Goal: Transaction & Acquisition: Subscribe to service/newsletter

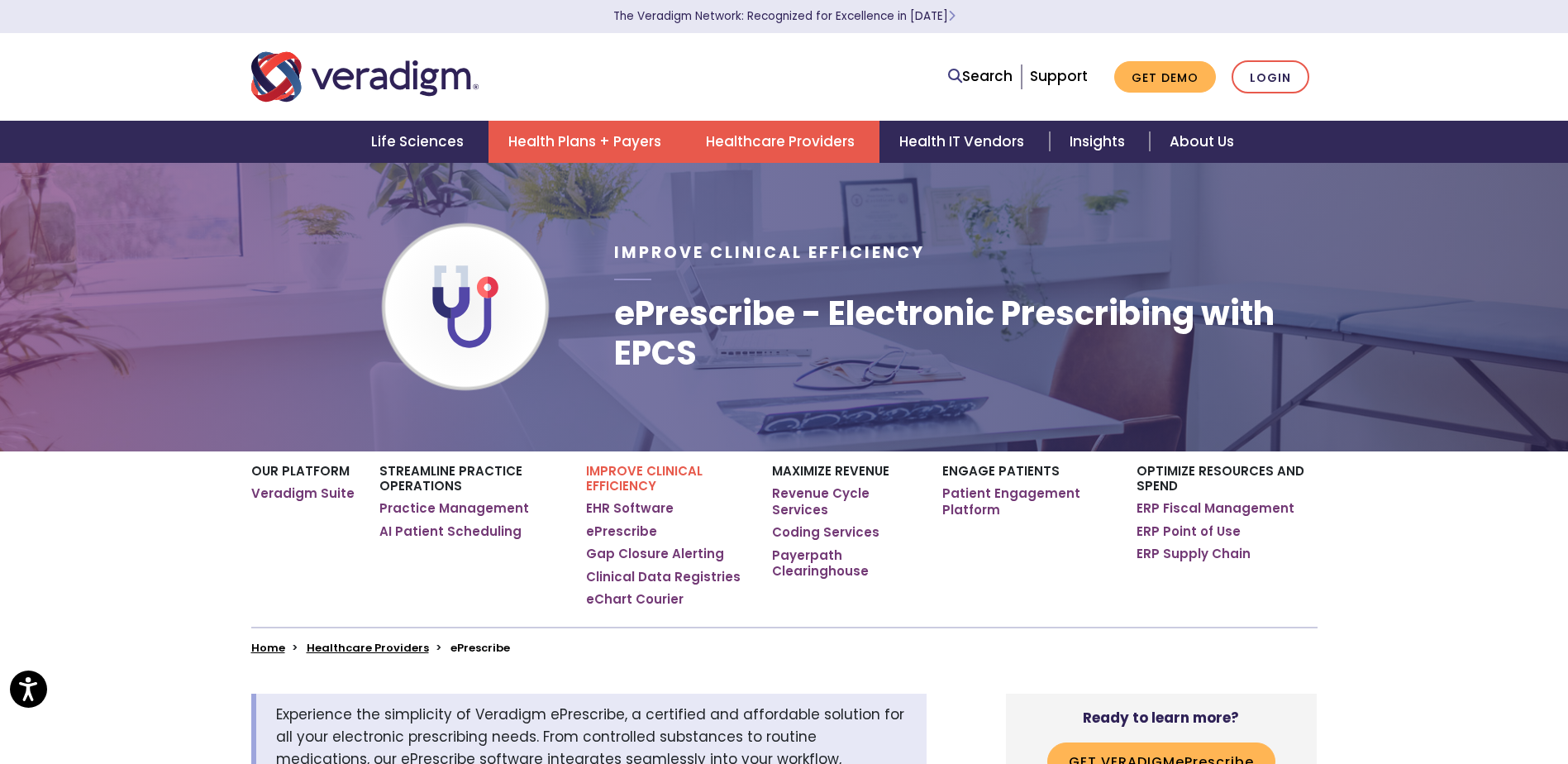
click at [533, 148] on link "Health Plans + Payers" at bounding box center [587, 141] width 197 height 42
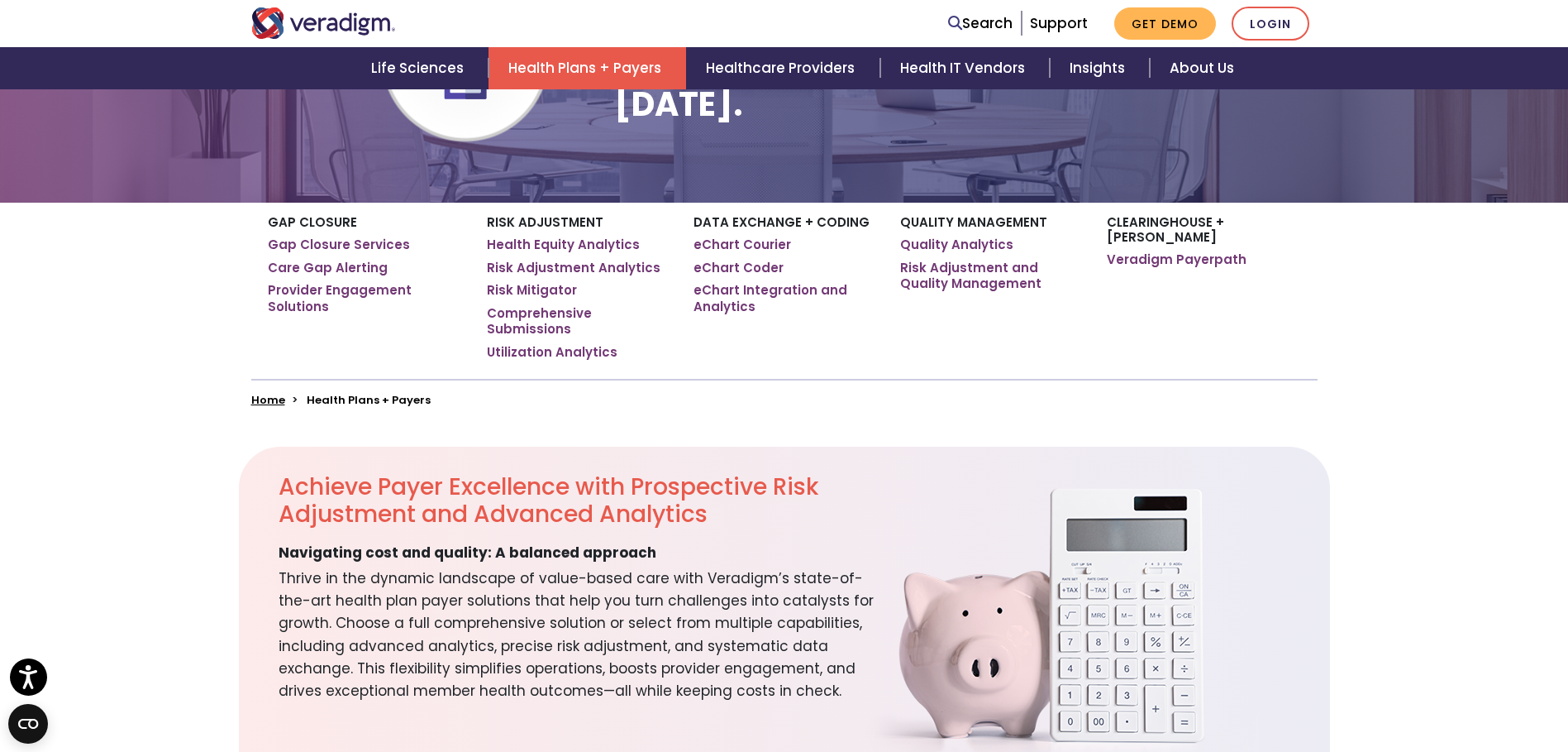
scroll to position [248, 0]
click at [302, 242] on link "Gap Closure Services" at bounding box center [339, 246] width 142 height 17
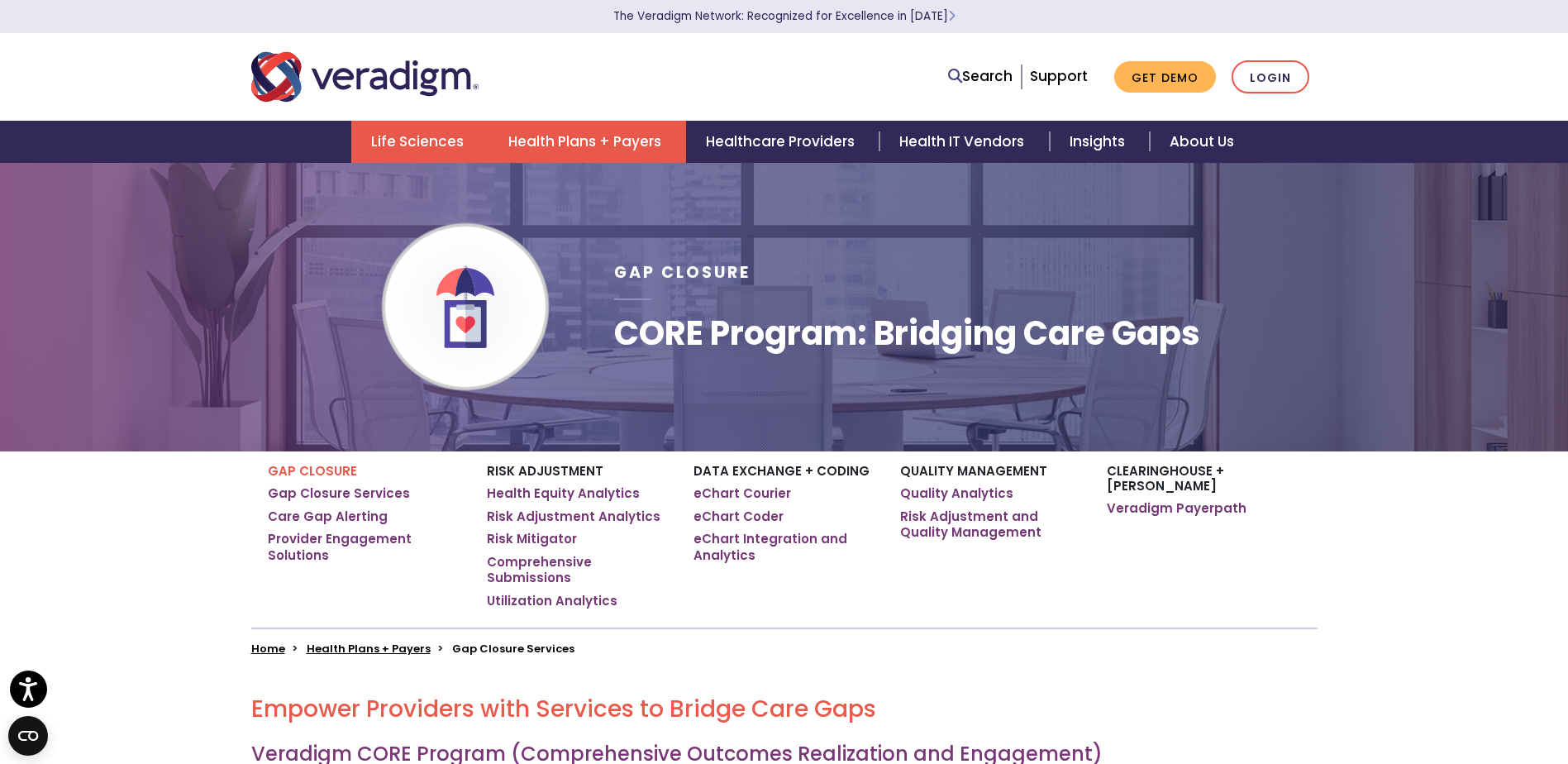
click at [416, 129] on link "Life Sciences" at bounding box center [420, 141] width 137 height 42
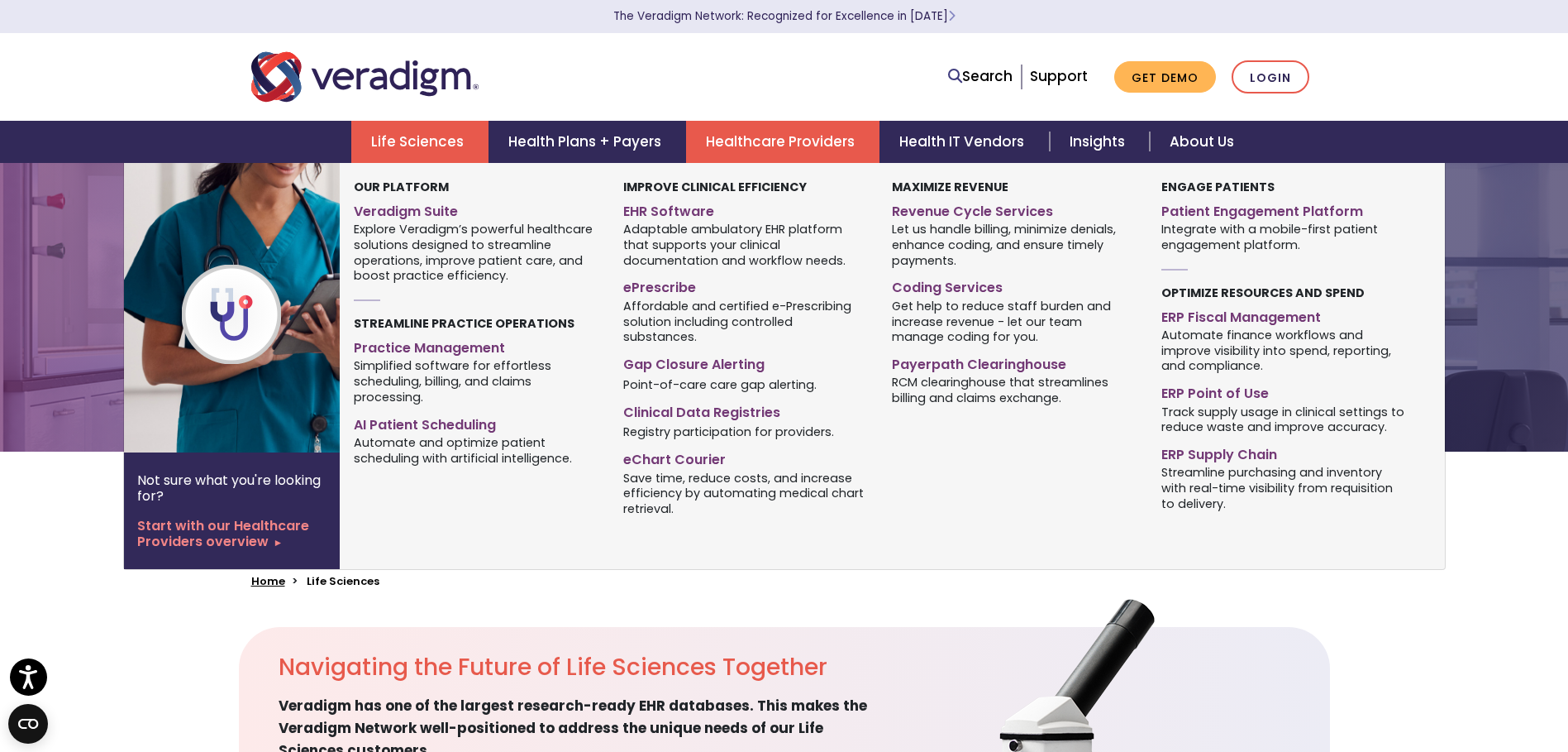
click at [822, 124] on link "Healthcare Providers" at bounding box center [783, 141] width 194 height 42
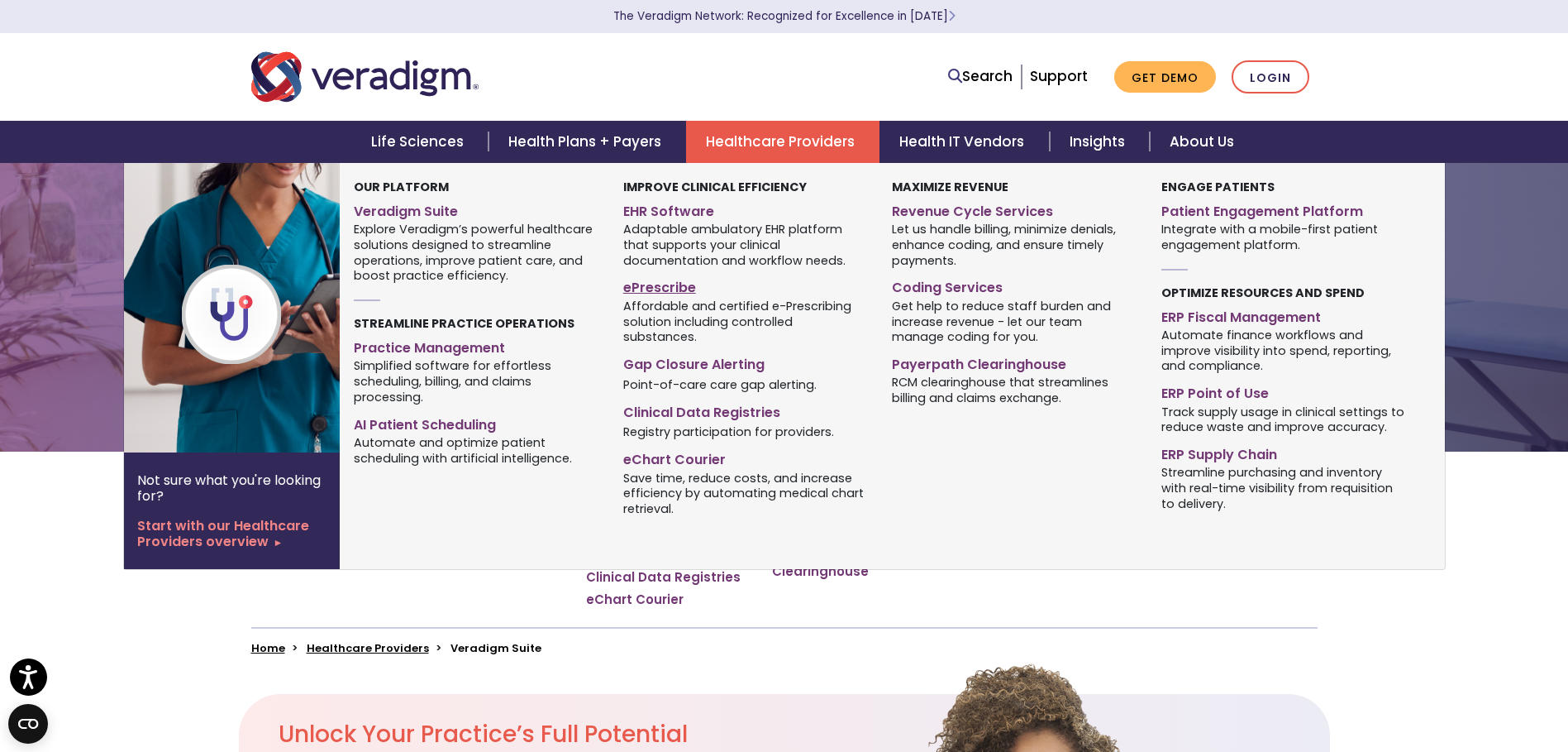
click at [641, 283] on link "ePrescribe" at bounding box center [745, 285] width 244 height 24
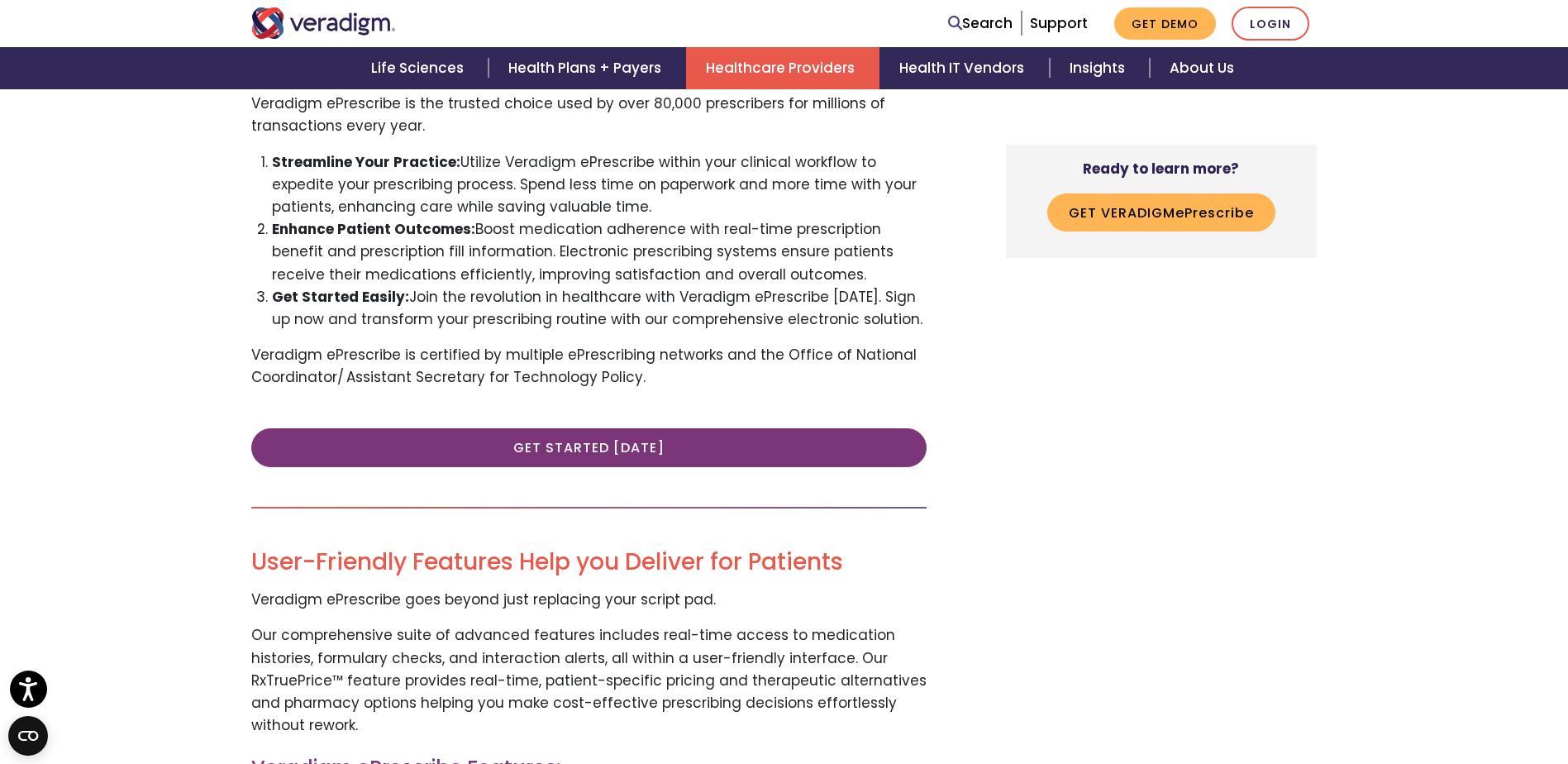
scroll to position [1075, 0]
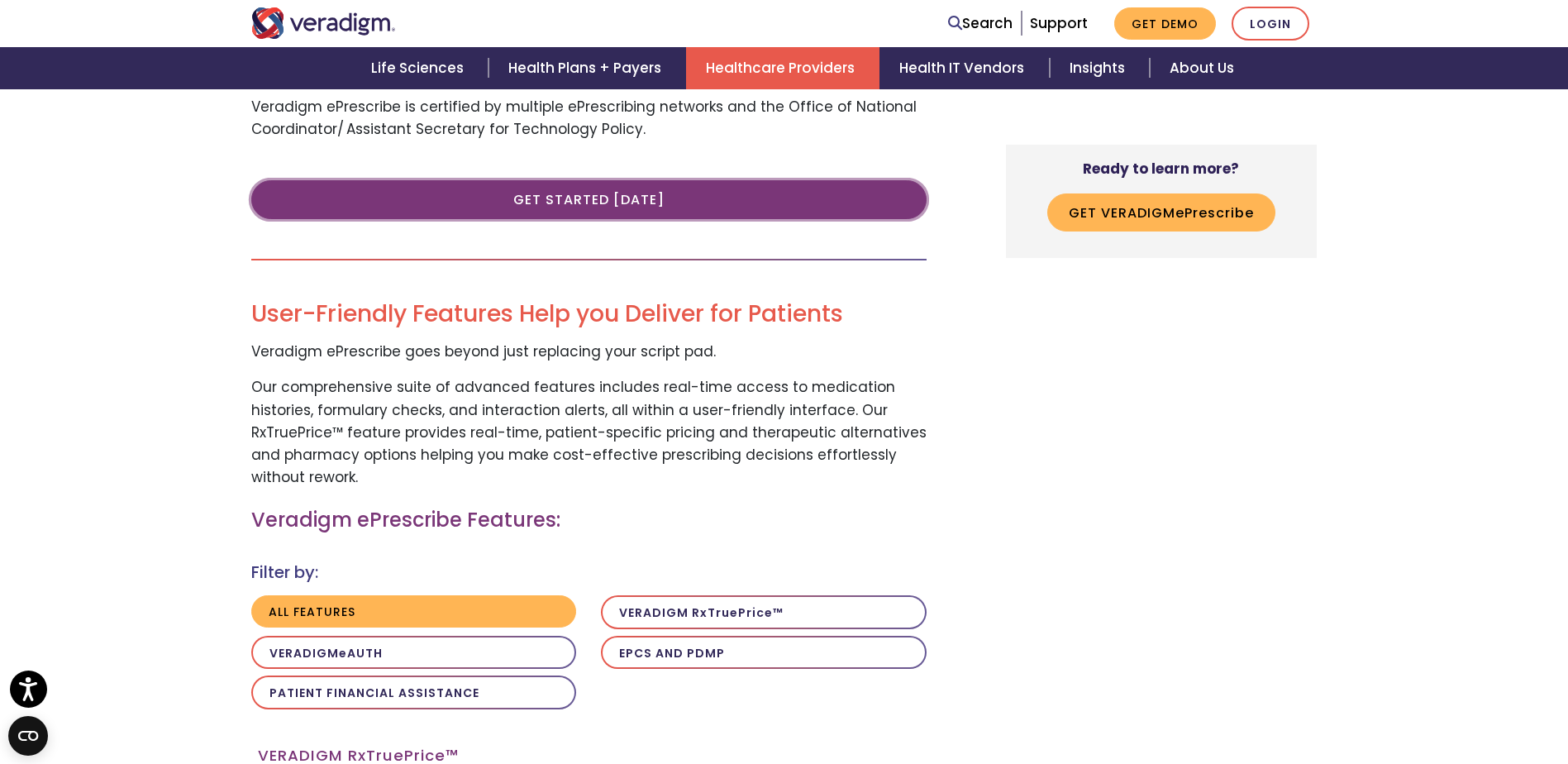
click at [617, 210] on link "Get Started Today" at bounding box center [589, 199] width 676 height 38
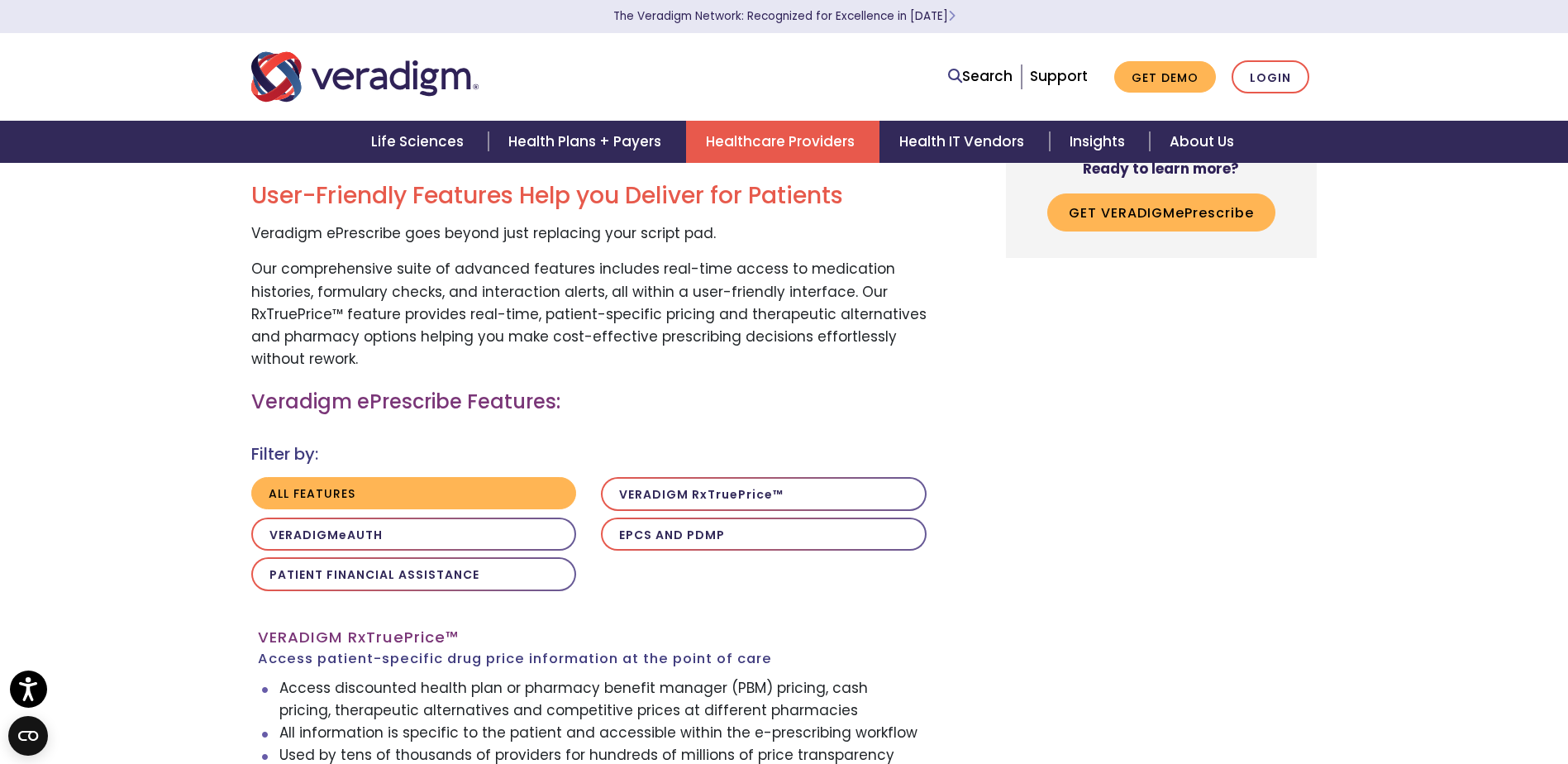
scroll to position [1322, 0]
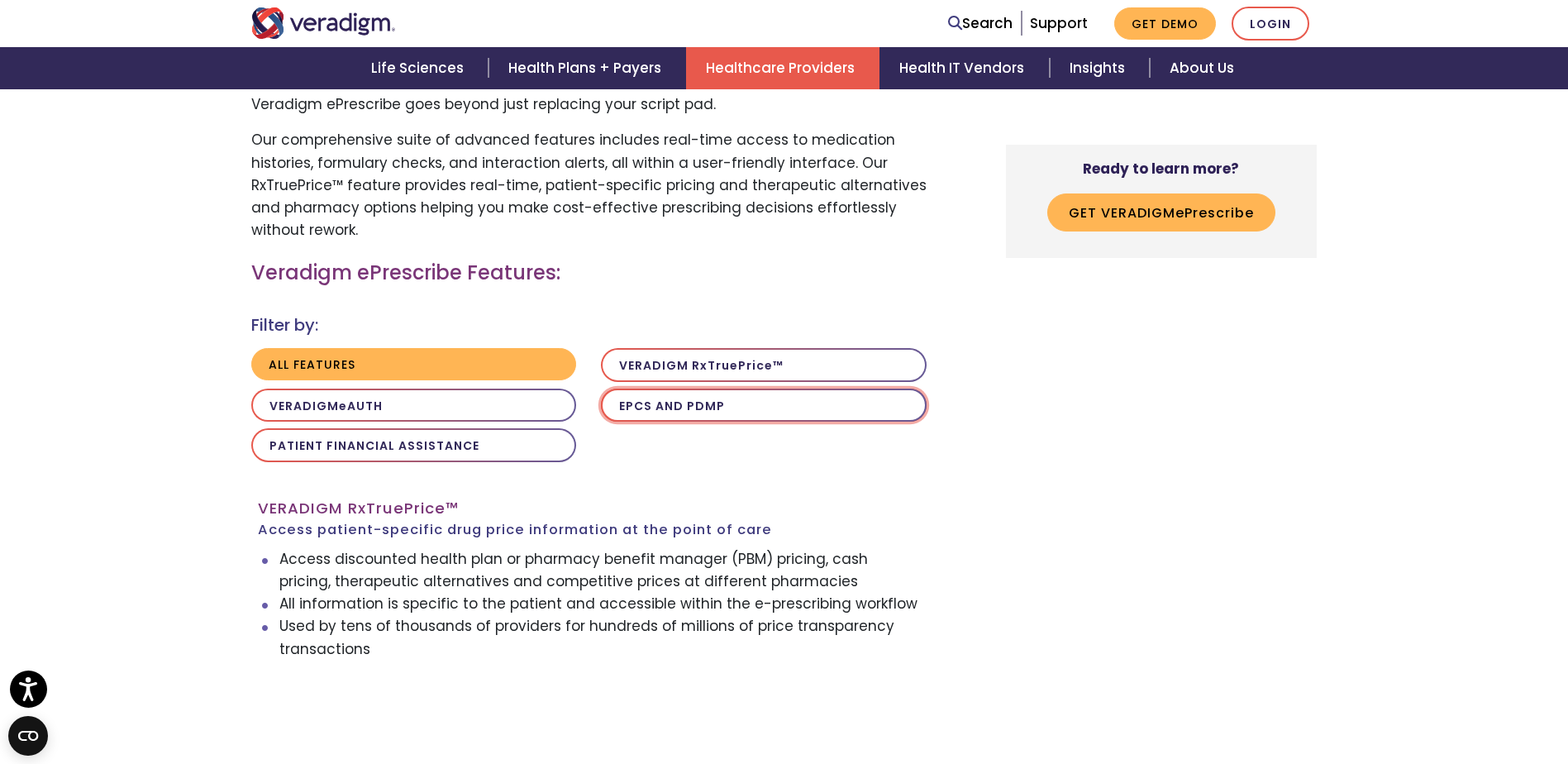
click at [701, 400] on button "EPCS AND PDMP" at bounding box center [764, 406] width 326 height 34
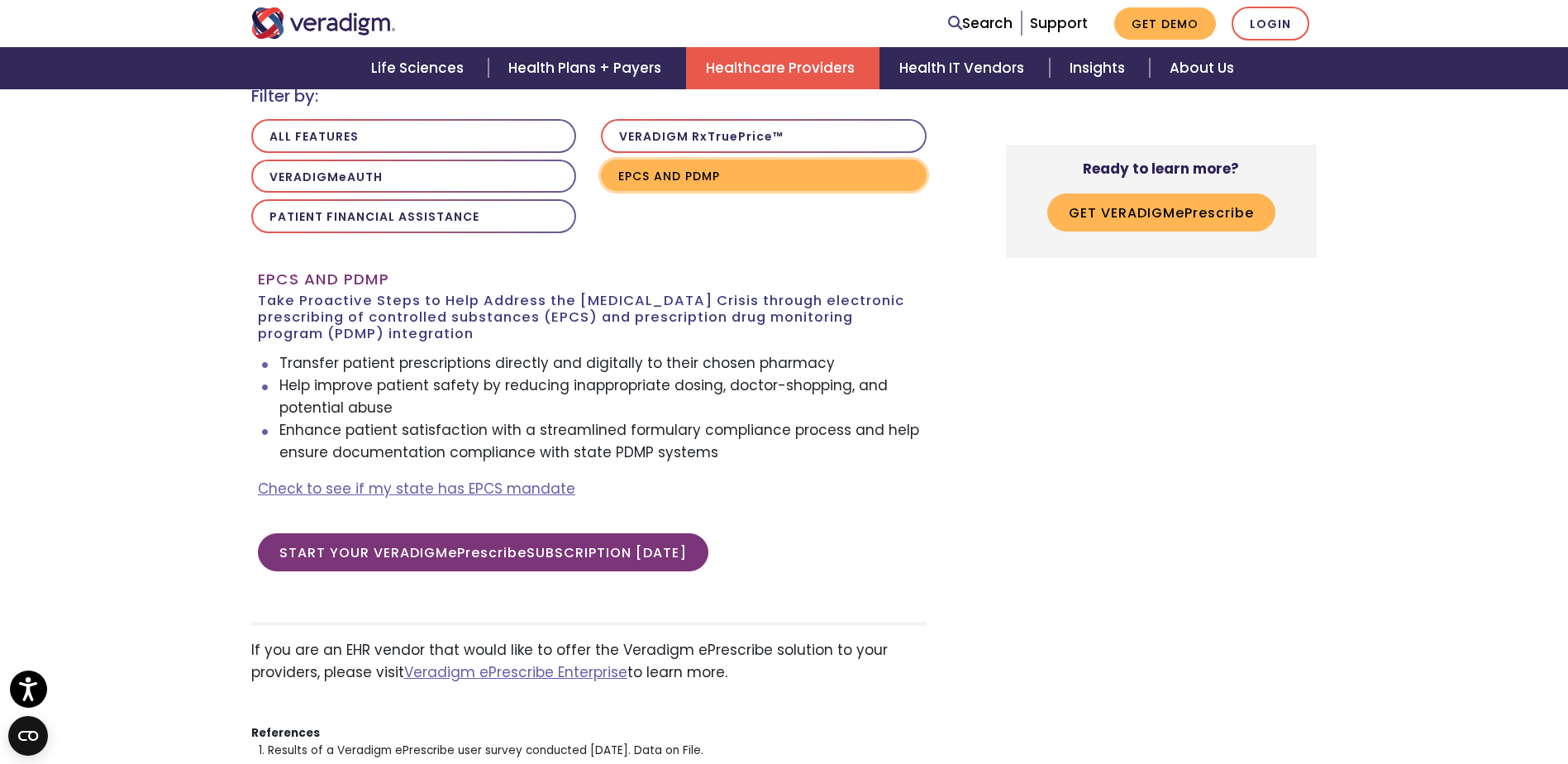
scroll to position [1653, 0]
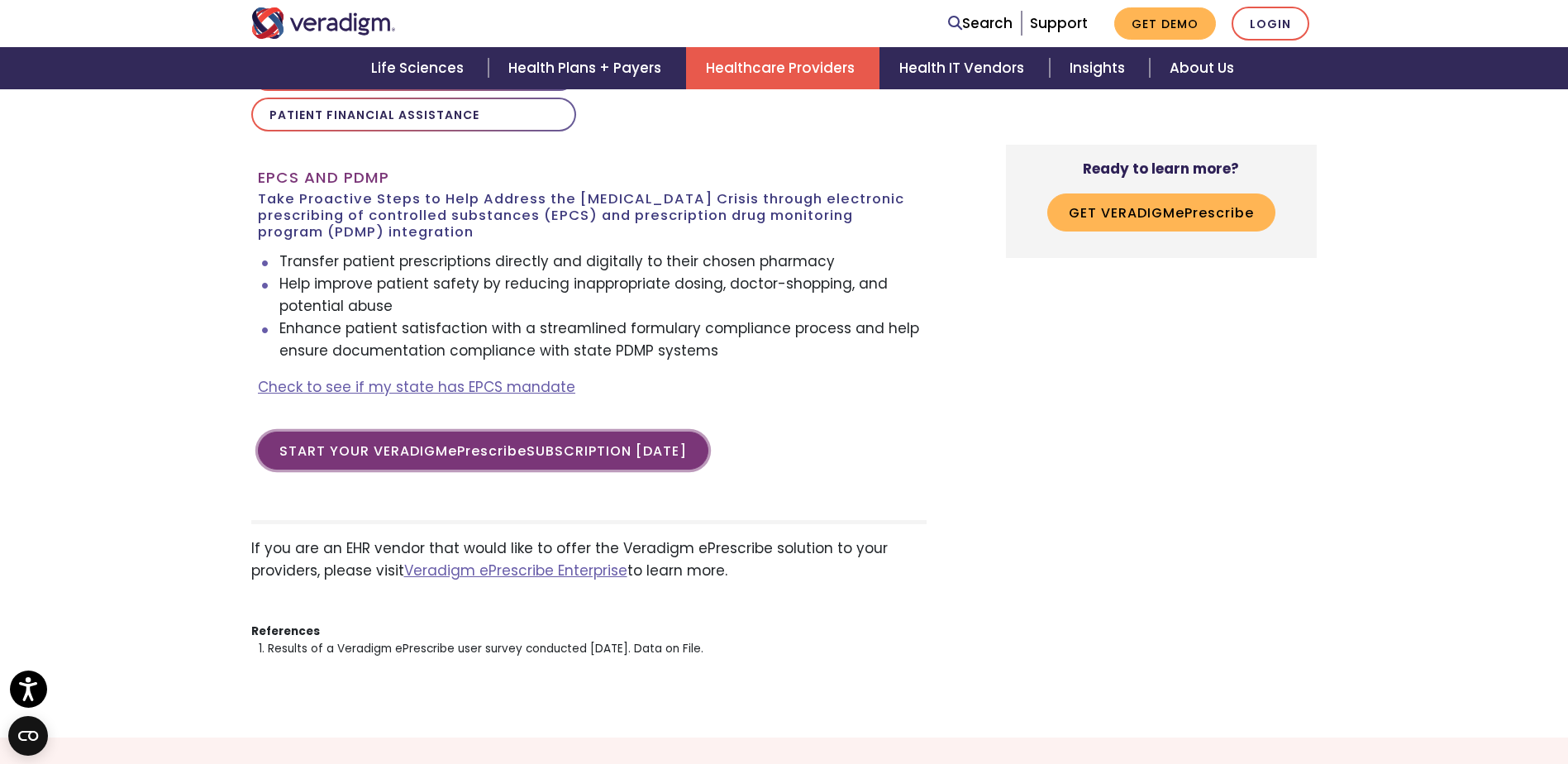
click at [550, 458] on button "Start your VERADIGM e P rescribe subscription [DATE]" at bounding box center [483, 450] width 450 height 38
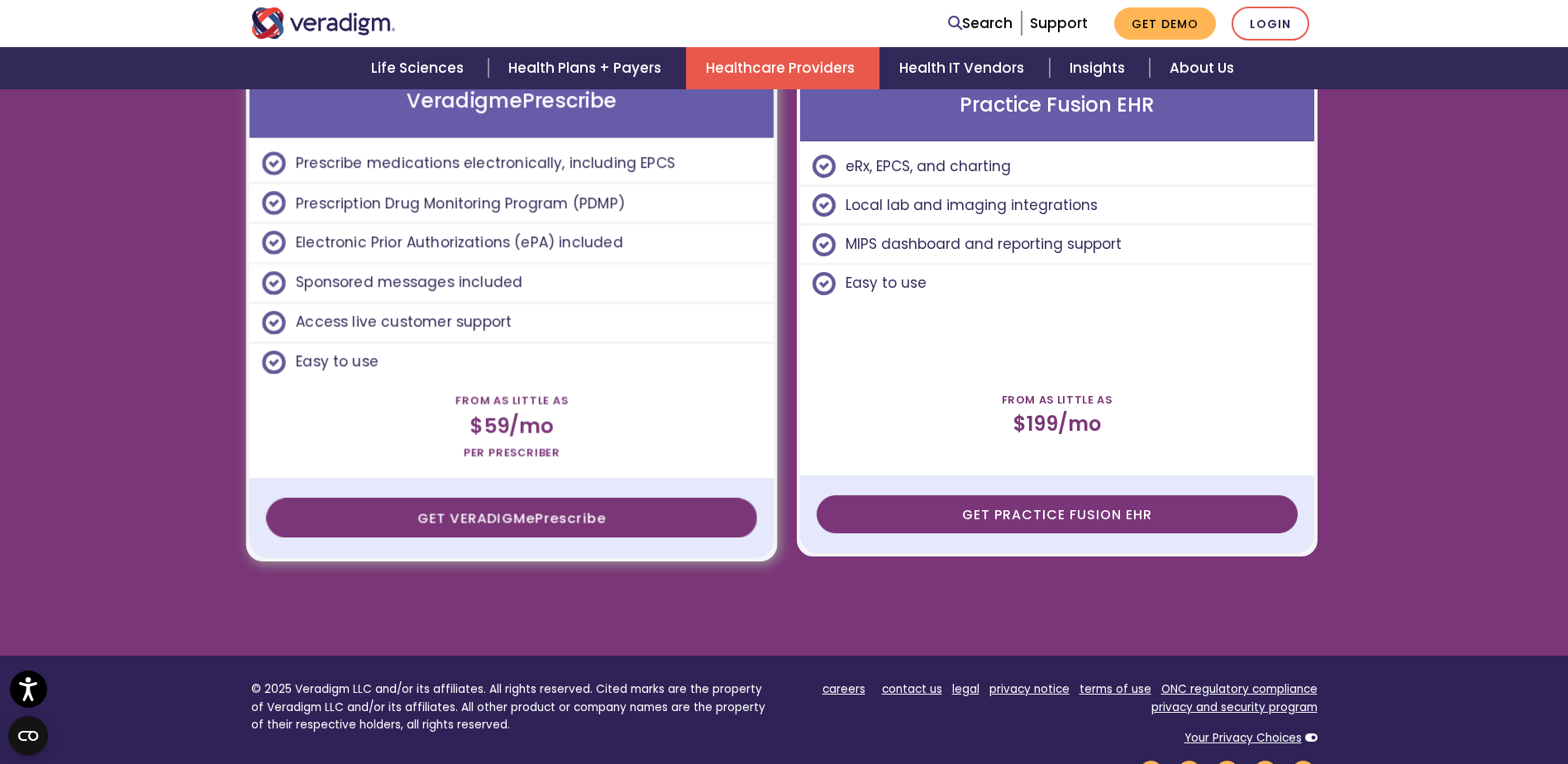
scroll to position [2781, 0]
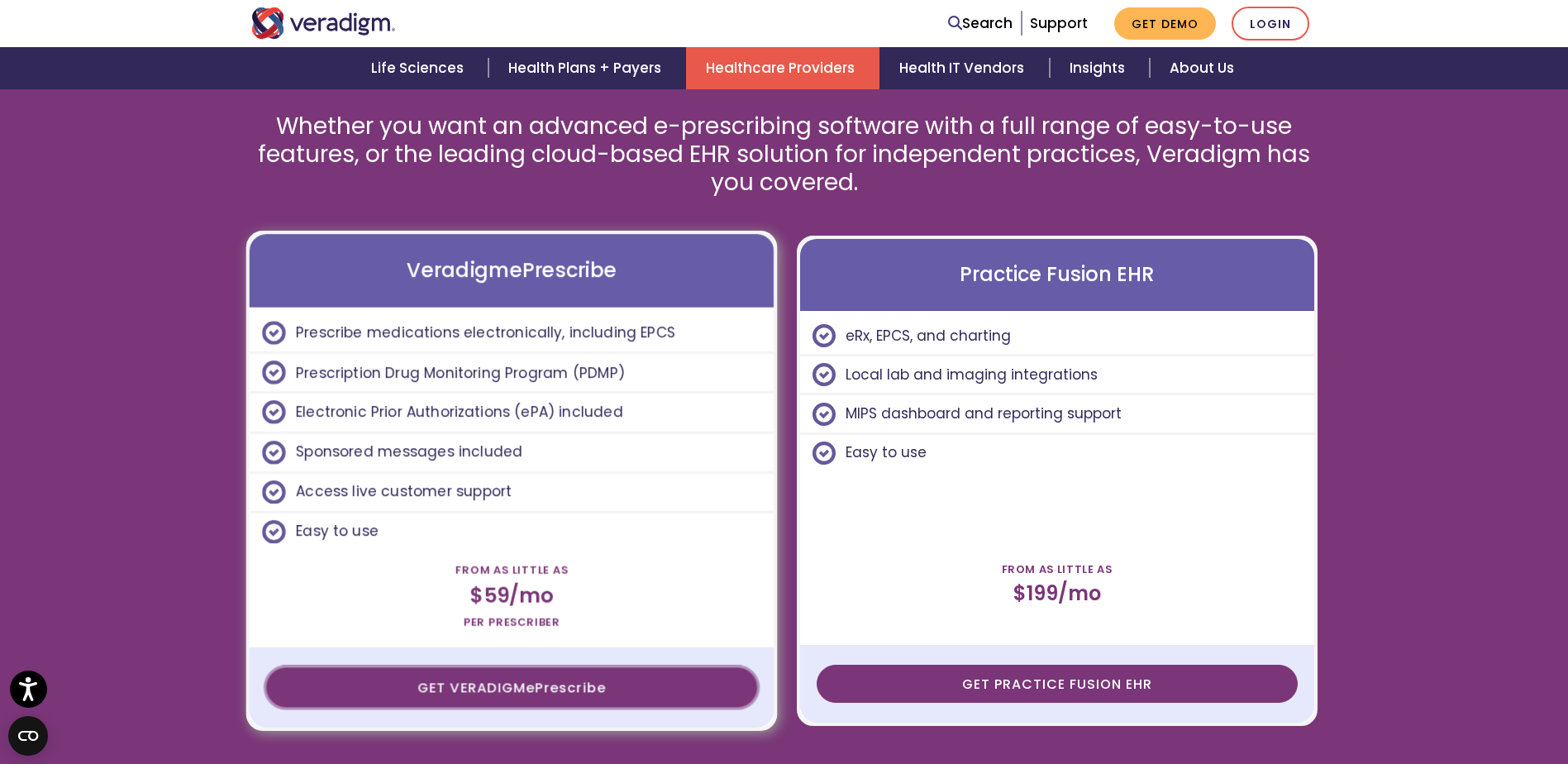
click at [490, 693] on link "GET VERADIGM e P rescribe" at bounding box center [512, 688] width 491 height 39
